Goal: Task Accomplishment & Management: Complete application form

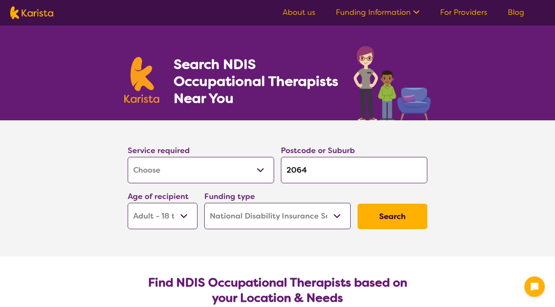
select select "[MEDICAL_DATA]"
select select "AD"
select select "NDIS"
select select "[MEDICAL_DATA]"
select select "AD"
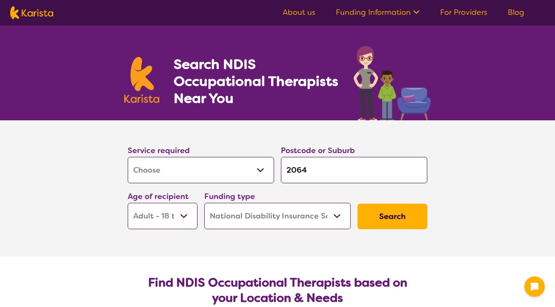
select select "NDIS"
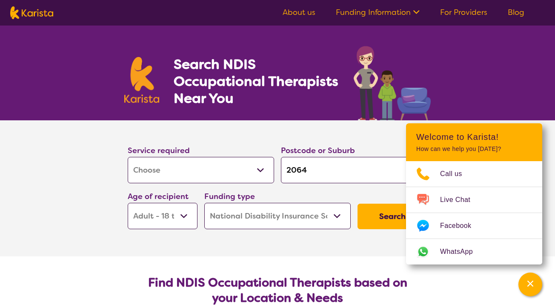
click at [165, 221] on select "Early Childhood - 0 to 9 Child - 10 to 11 Adolescent - 12 to 17 Adult - 18 to 6…" at bounding box center [163, 216] width 70 height 26
select select "EC"
click at [128, 203] on select "Early Childhood - 0 to 9 Child - 10 to 11 Adolescent - 12 to 17 Adult - 18 to 6…" at bounding box center [163, 216] width 70 height 26
select select "EC"
click at [376, 218] on button "Search" at bounding box center [393, 217] width 70 height 26
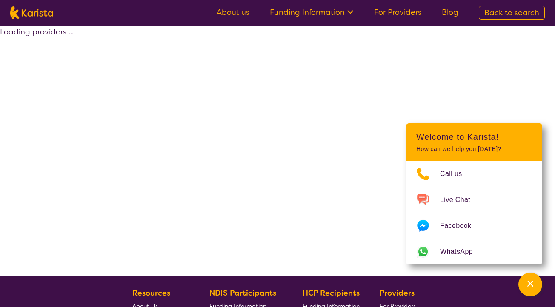
select select "by_score"
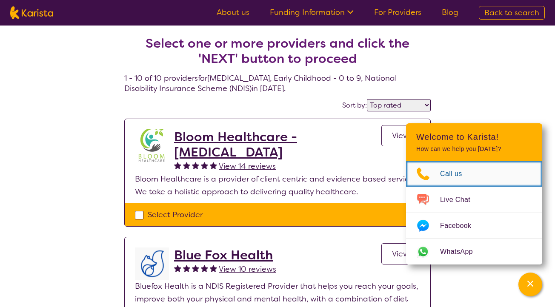
click at [450, 173] on span "Call us" at bounding box center [456, 174] width 32 height 13
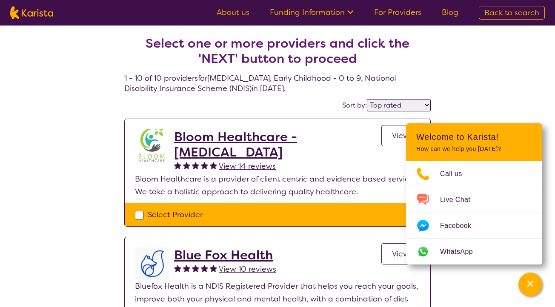
drag, startPoint x: 66, startPoint y: 15, endPoint x: 24, endPoint y: 15, distance: 41.7
click at [24, 15] on nav "About us Funding Information NDIS - National Disability Insurance Scheme HCP - …" at bounding box center [277, 13] width 555 height 26
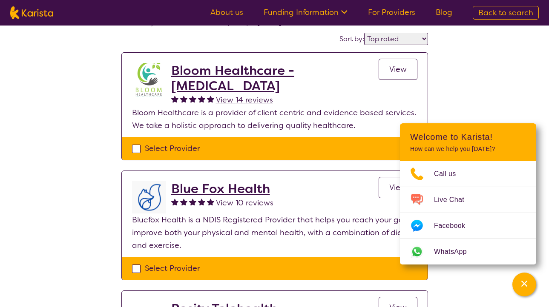
scroll to position [67, 0]
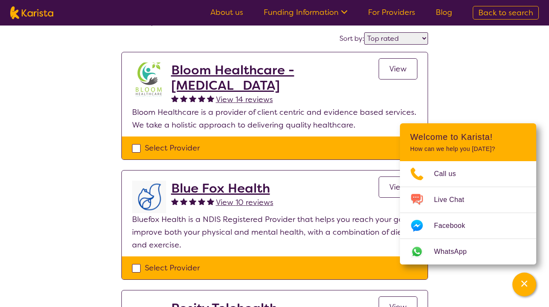
click at [227, 84] on h2 "Bloom Healthcare - [MEDICAL_DATA]" at bounding box center [274, 78] width 207 height 31
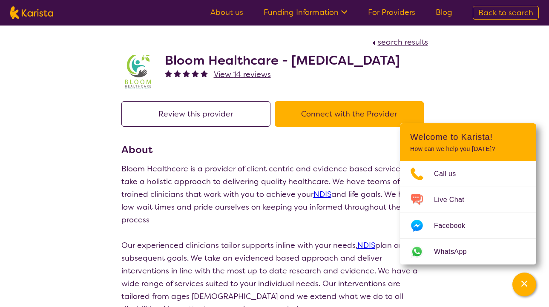
click at [328, 125] on button "Connect with the Provider" at bounding box center [349, 114] width 149 height 26
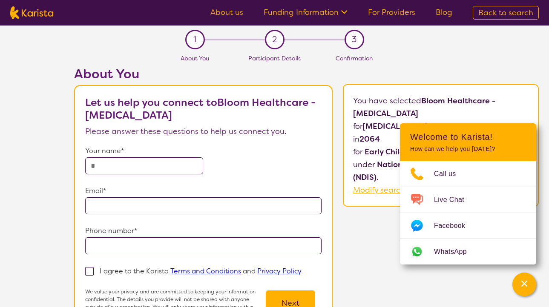
click at [147, 160] on input "text" at bounding box center [144, 166] width 118 height 17
type input "*****"
type input "**********"
click at [168, 250] on input "tel" at bounding box center [203, 246] width 236 height 17
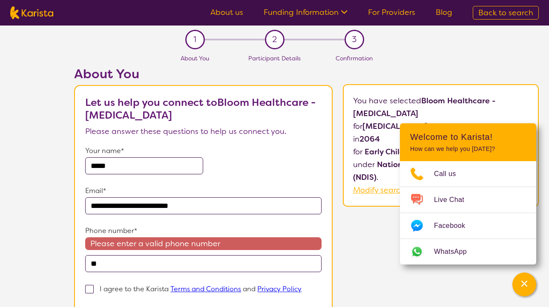
type input "*"
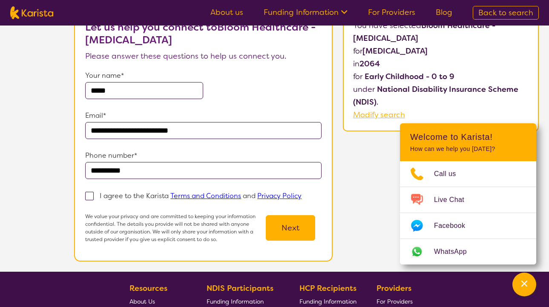
scroll to position [45, 0]
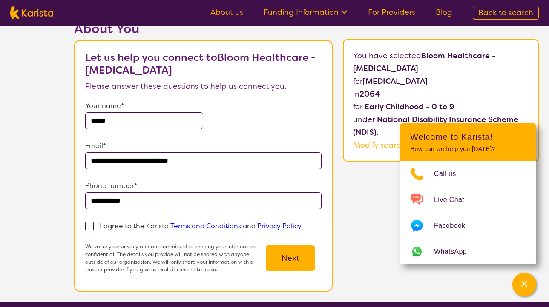
type input "**********"
click at [90, 227] on span at bounding box center [89, 226] width 9 height 9
click at [302, 227] on input "I agree to the Karista Terms and Conditions and Privacy Policy" at bounding box center [305, 226] width 6 height 6
checkbox input "true"
click at [297, 260] on button "Next" at bounding box center [290, 259] width 49 height 26
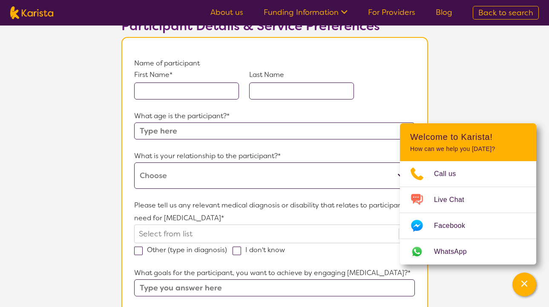
scroll to position [64, 0]
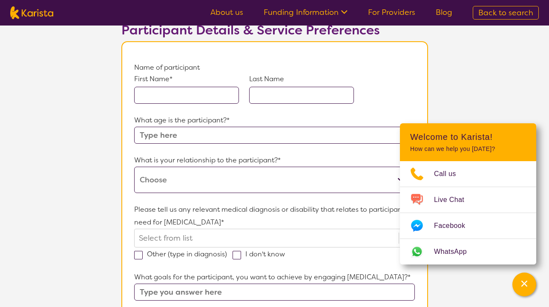
click at [181, 95] on input "text" at bounding box center [186, 95] width 105 height 17
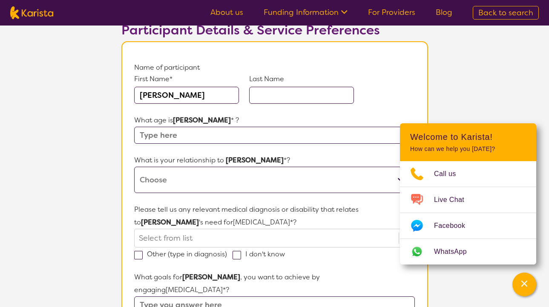
type input "laura"
type input "o"
click at [171, 95] on input "laura" at bounding box center [186, 95] width 105 height 17
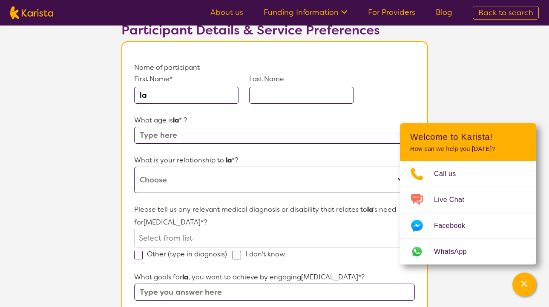
type input "l"
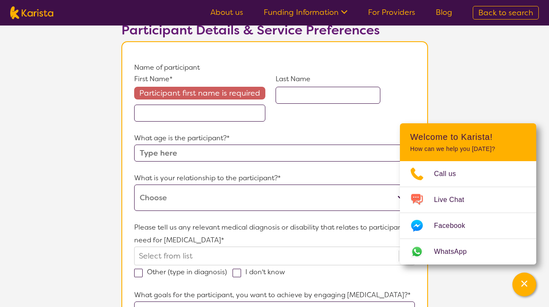
paste input "Clementine"
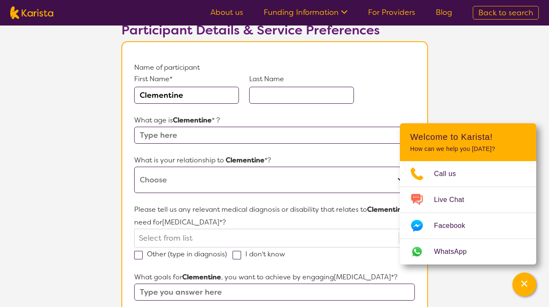
type input "Clementine"
click at [271, 87] on input "text" at bounding box center [301, 95] width 105 height 17
type input "G"
click at [238, 137] on input "text" at bounding box center [274, 135] width 280 height 17
type input "6"
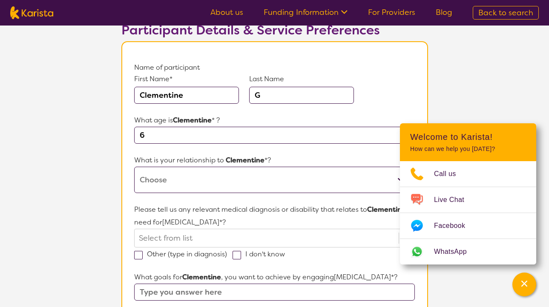
click at [205, 182] on select "This request is for myself I am their parent I am their child I am their spouse…" at bounding box center [274, 180] width 280 height 26
select select "I am their Support Coordinator"
click at [134, 167] on select "This request is for myself I am their parent I am their child I am their spouse…" at bounding box center [274, 180] width 280 height 26
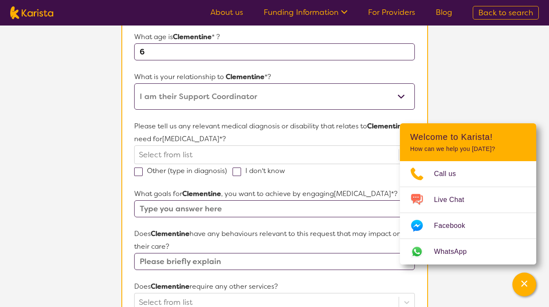
scroll to position [159, 0]
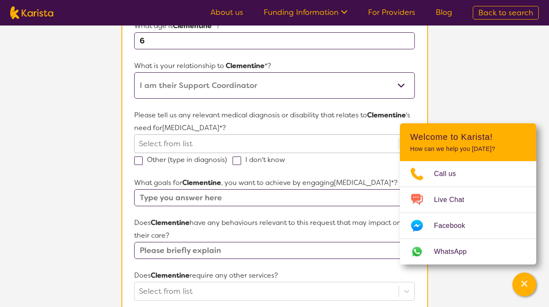
click at [194, 142] on div at bounding box center [266, 144] width 255 height 14
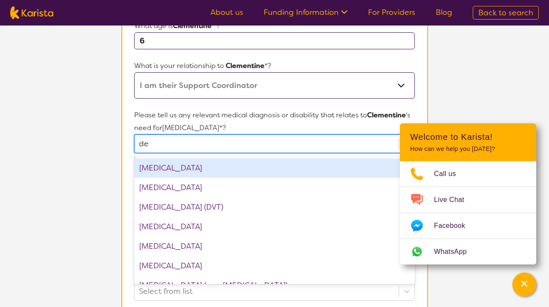
type input "dev"
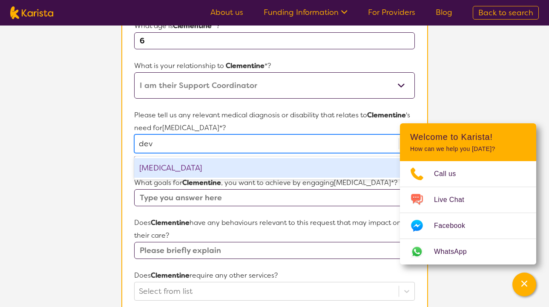
click at [181, 169] on div "Developmental delay" at bounding box center [274, 168] width 280 height 20
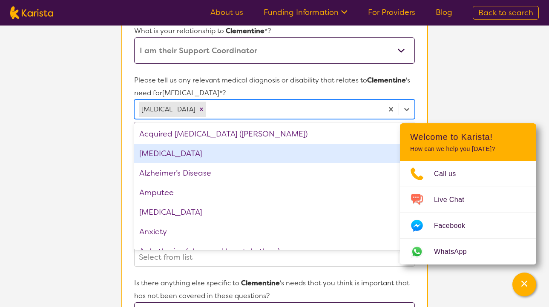
scroll to position [217, 0]
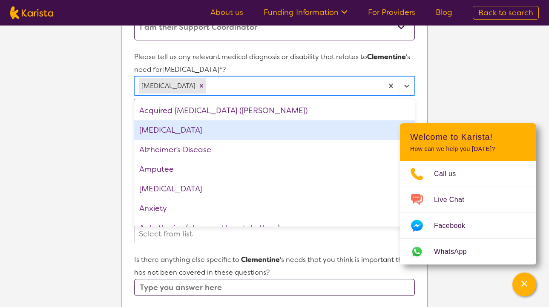
click at [107, 176] on section "L About You 2 Participant Details 3 Confirmation Participant Details & Service …" at bounding box center [274, 184] width 549 height 752
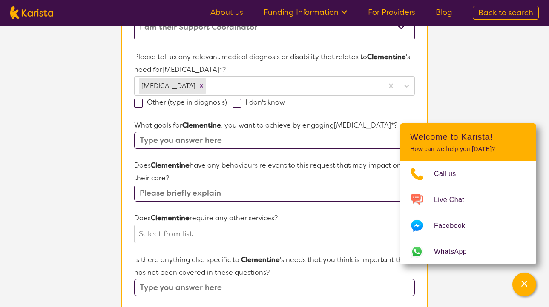
scroll to position [241, 0]
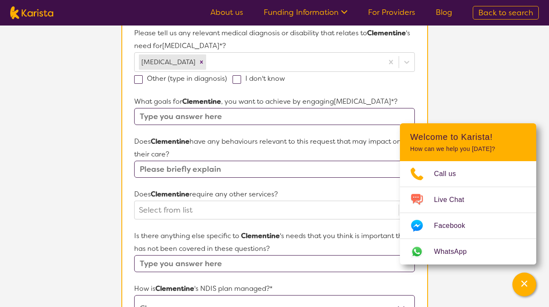
click at [257, 119] on input "text" at bounding box center [274, 116] width 280 height 17
click at [208, 122] on input "Emotional Reguational strategies" at bounding box center [274, 116] width 280 height 17
click at [286, 119] on input "Emotional Regualational strategies" at bounding box center [274, 116] width 280 height 17
click at [235, 118] on input "Emotional Regualational strategies" at bounding box center [274, 116] width 280 height 17
click at [207, 117] on input "Emotional Regualating strategies" at bounding box center [274, 116] width 280 height 17
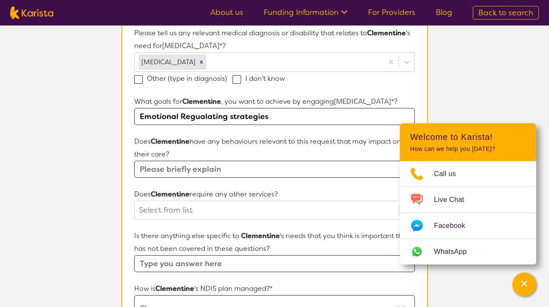
click at [207, 117] on input "Emotional Regualating strategies" at bounding box center [274, 116] width 280 height 17
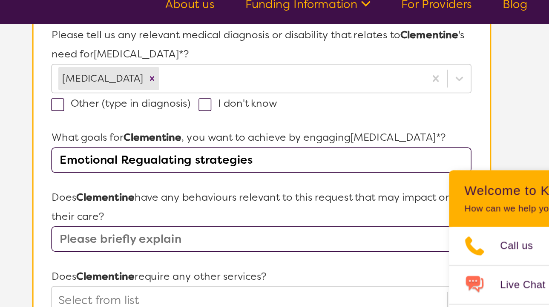
click at [213, 120] on input "Emotional Regualating strategies" at bounding box center [274, 116] width 280 height 17
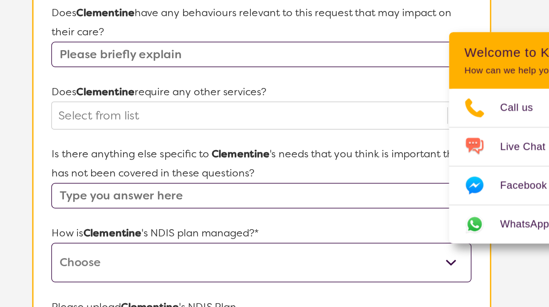
scroll to position [272, 0]
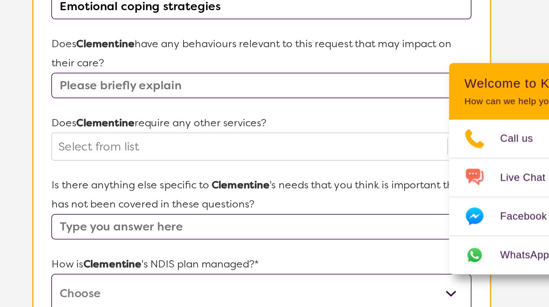
type input "Emotional coping strategies"
click at [208, 136] on input "text" at bounding box center [274, 138] width 280 height 17
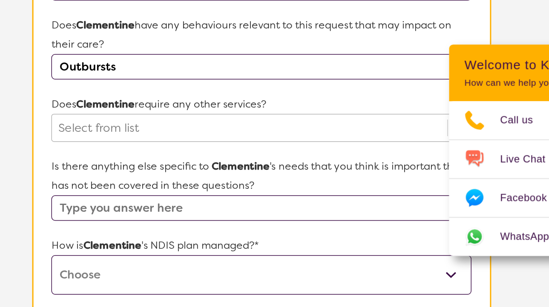
type input "Outbursts"
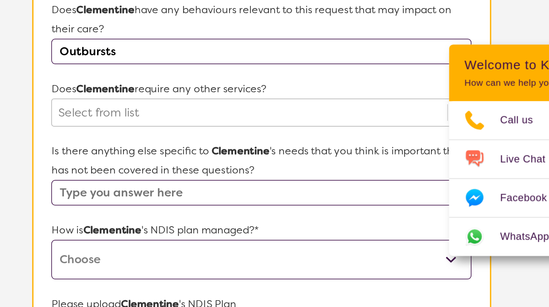
click at [212, 178] on div "Select from list" at bounding box center [274, 169] width 280 height 19
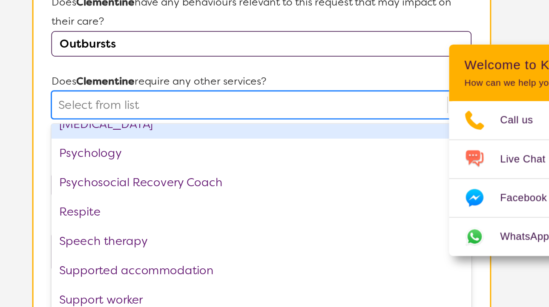
scroll to position [287, 0]
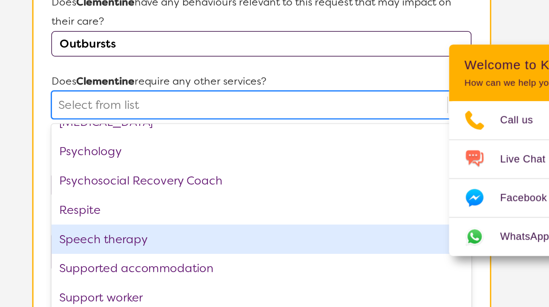
click at [193, 256] on div "Speech therapy" at bounding box center [274, 254] width 280 height 20
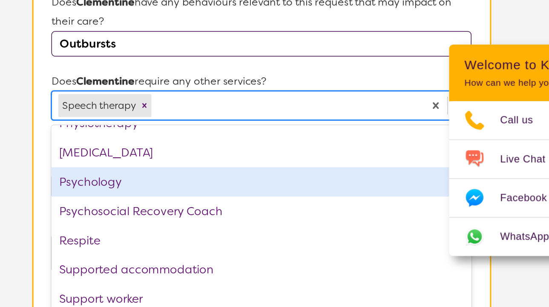
click at [119, 221] on section "Participant Details & Service Preferences Name of participant First Name* Cleme…" at bounding box center [274, 135] width 327 height 712
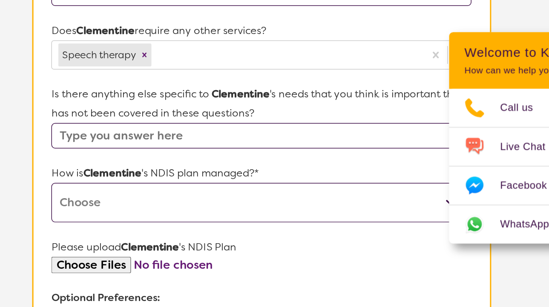
scroll to position [320, 0]
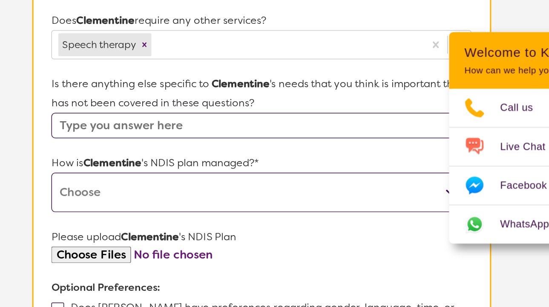
click at [191, 224] on select "Self-managed NDIS plan Managed by a registered plan management provider (not th…" at bounding box center [274, 231] width 280 height 26
select select "Plan Managed"
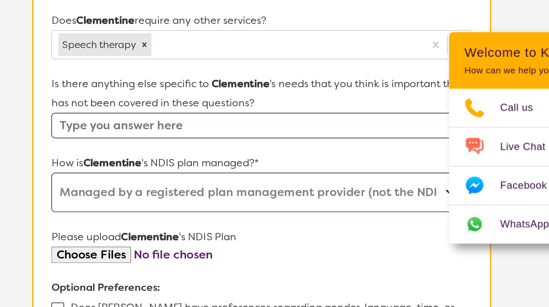
click at [134, 218] on select "Self-managed NDIS plan Managed by a registered plan management provider (not th…" at bounding box center [274, 231] width 280 height 26
click at [126, 258] on section "Name of participant First Name* Clementine Last Name G What age is Clementine *…" at bounding box center [274, 107] width 307 height 642
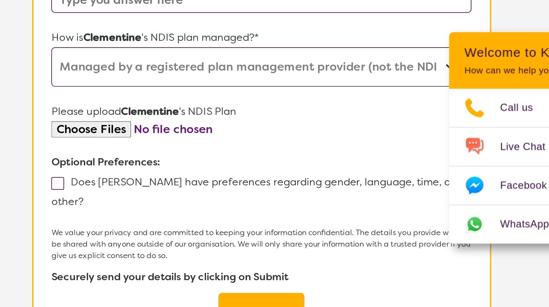
scroll to position [408, 0]
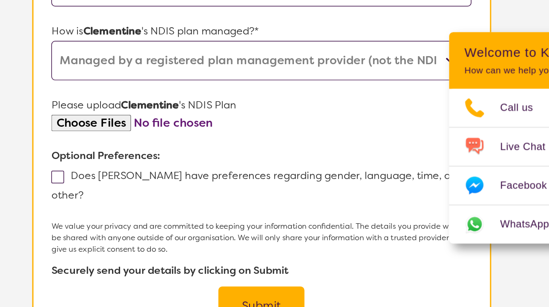
click at [140, 220] on span at bounding box center [138, 220] width 9 height 9
click at [155, 230] on input "Does Clementine have preferences regarding gender, language, time, or other?" at bounding box center [158, 233] width 6 height 6
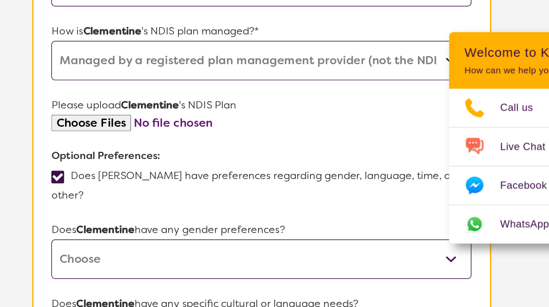
click at [137, 218] on span at bounding box center [138, 220] width 9 height 9
click at [155, 230] on input "Does Clementine have preferences regarding gender, language, time, or other?" at bounding box center [158, 233] width 6 height 6
checkbox input "false"
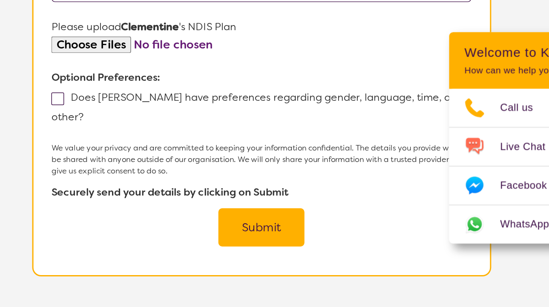
scroll to position [460, 0]
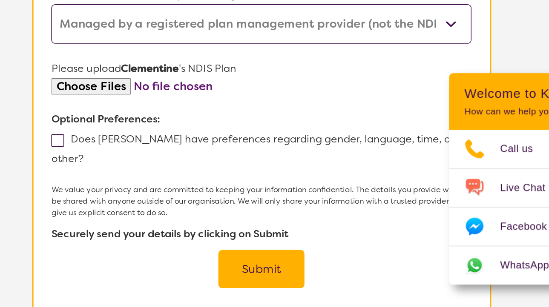
click at [271, 242] on button "Submit" at bounding box center [274, 255] width 57 height 26
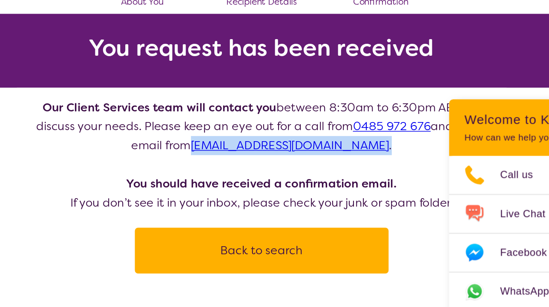
drag, startPoint x: 366, startPoint y: 154, endPoint x: 230, endPoint y: 156, distance: 135.4
click at [230, 156] on p "Our Client Services team will contact you between 8:30am to 6:30pm AEST to disc…" at bounding box center [274, 161] width 307 height 77
copy p "clientservicesteam@karista.com.au ."
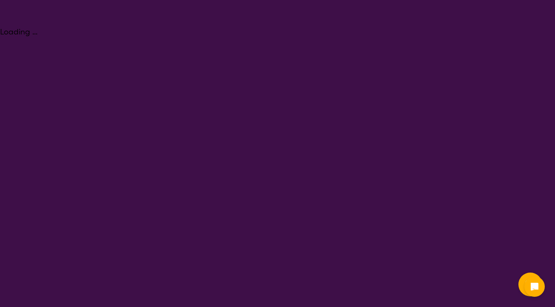
select select "[MEDICAL_DATA]"
select select "EC"
select select "NDIS"
select select "[MEDICAL_DATA]"
select select "EC"
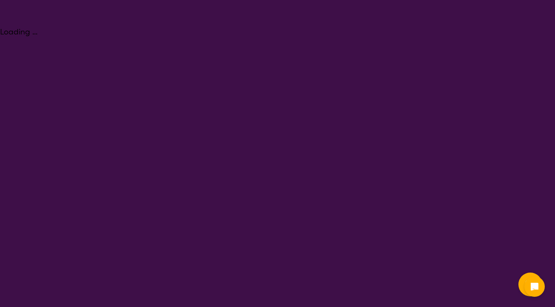
select select "NDIS"
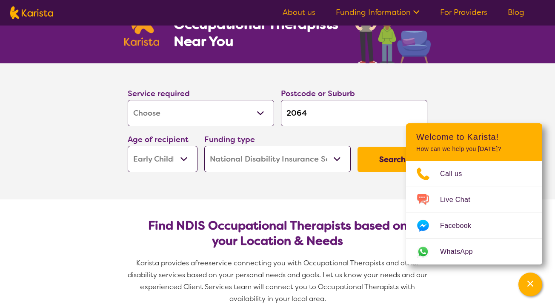
scroll to position [69, 0]
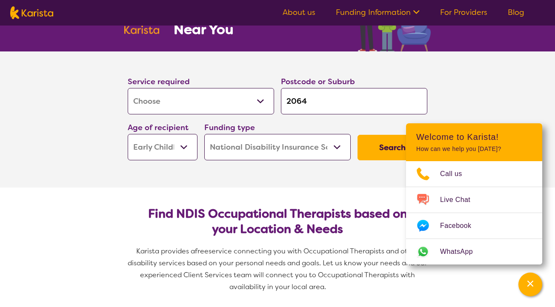
click at [366, 147] on button "Search" at bounding box center [393, 148] width 70 height 26
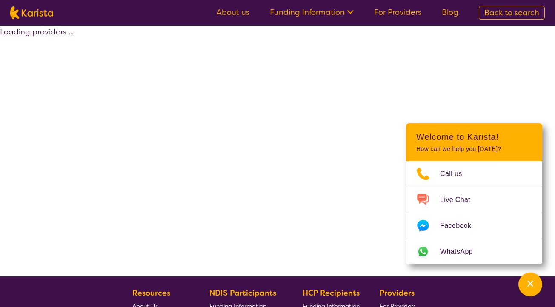
select select "by_score"
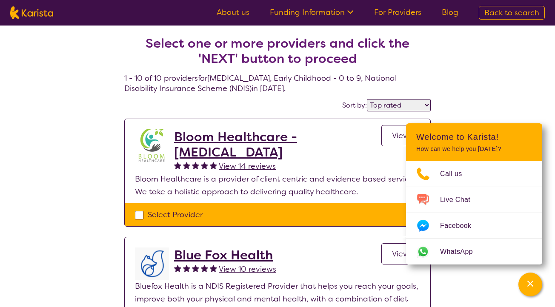
click at [223, 132] on h2 "Bloom Healthcare - [MEDICAL_DATA]" at bounding box center [277, 144] width 207 height 31
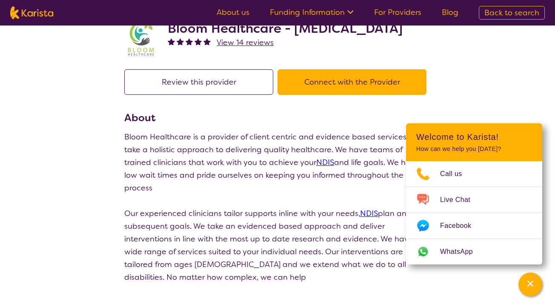
scroll to position [36, 0]
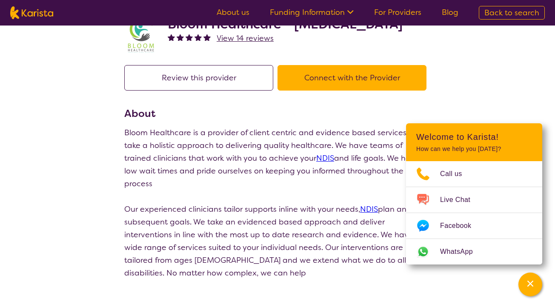
click at [327, 86] on button "Connect with the Provider" at bounding box center [352, 78] width 149 height 26
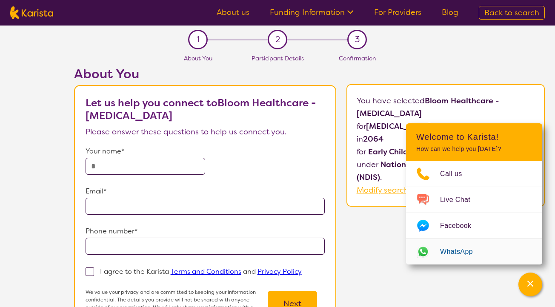
scroll to position [246, 0]
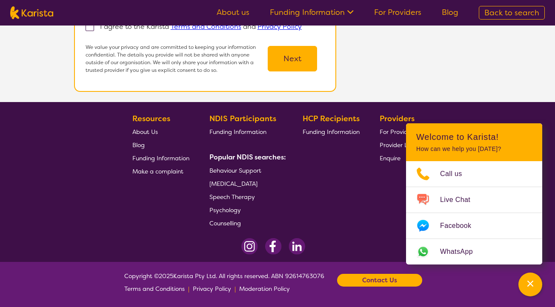
click at [390, 158] on span "Enquire" at bounding box center [390, 159] width 21 height 8
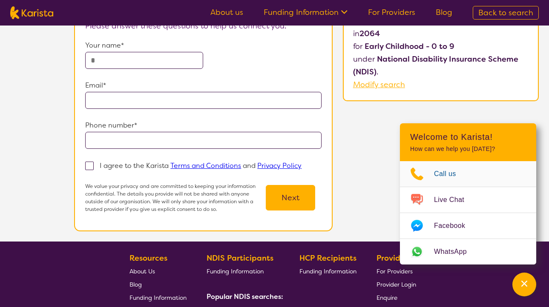
scroll to position [80, 0]
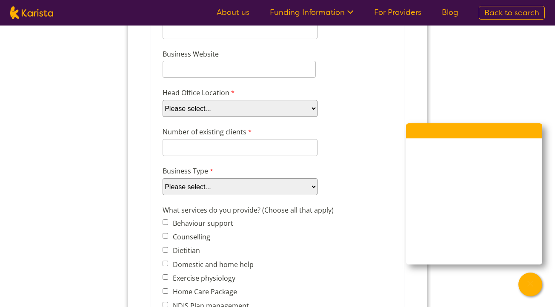
scroll to position [187, 0]
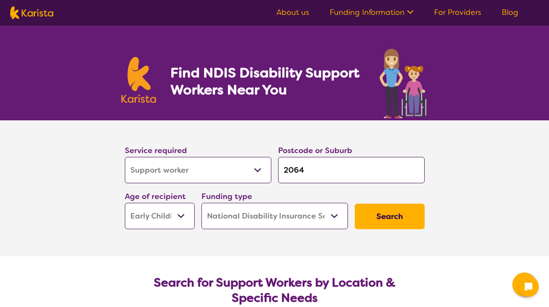
select select "Support worker"
select select "EC"
select select "NDIS"
select select "Support worker"
select select "EC"
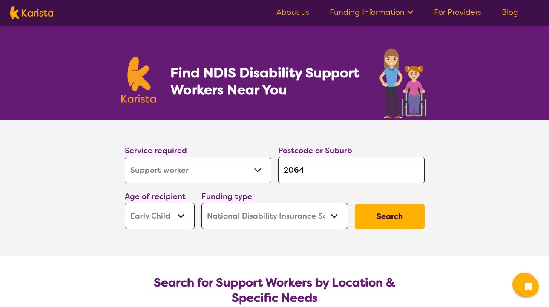
select select "NDIS"
